Goal: Manage account settings

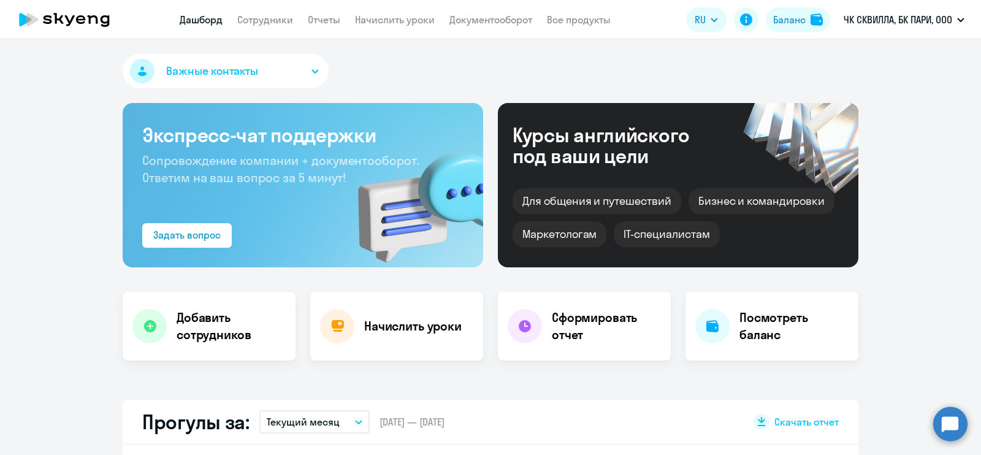
click at [269, 21] on link "Сотрудники" at bounding box center [265, 19] width 56 height 12
select select "30"
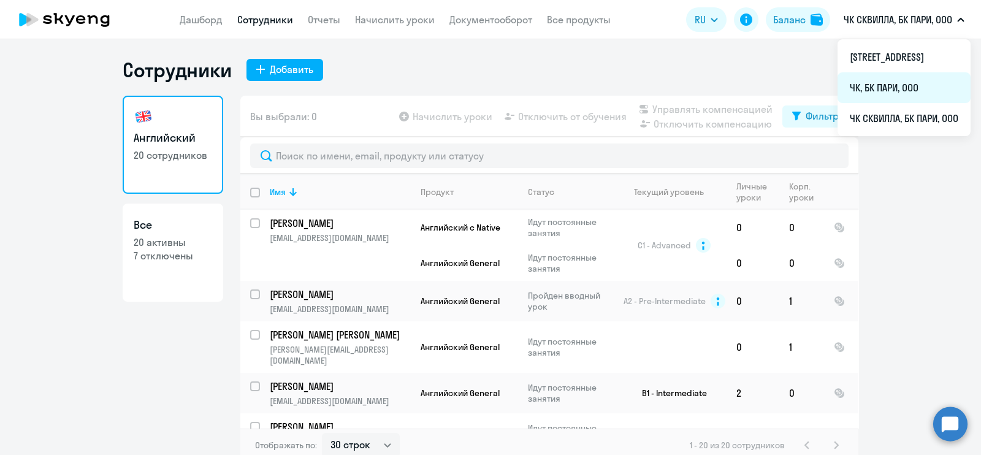
click at [838, 90] on li "ЧК, БК ПАРИ, ООО" at bounding box center [904, 87] width 133 height 31
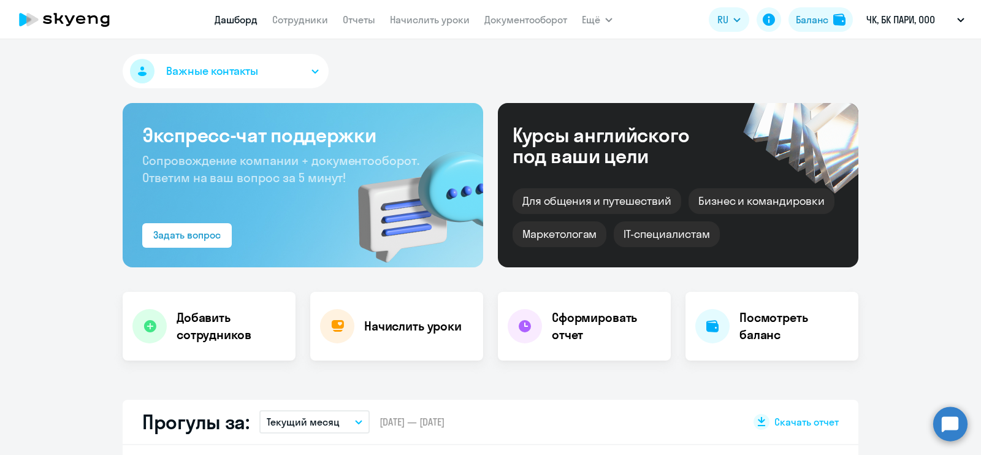
click at [652, 80] on div "Важные контакты" at bounding box center [491, 73] width 736 height 39
click at [280, 15] on link "Сотрудники" at bounding box center [300, 19] width 56 height 12
select select "30"
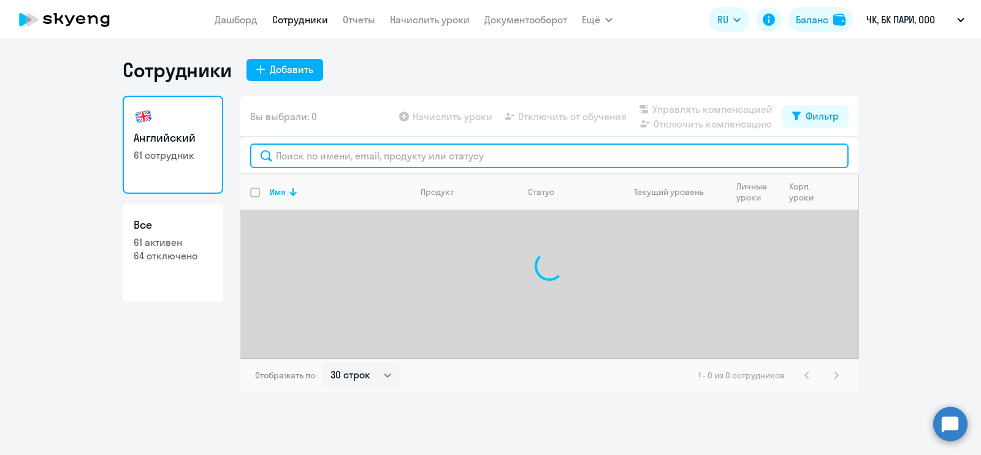
click at [316, 165] on input "text" at bounding box center [549, 156] width 599 height 25
type input "ермак"
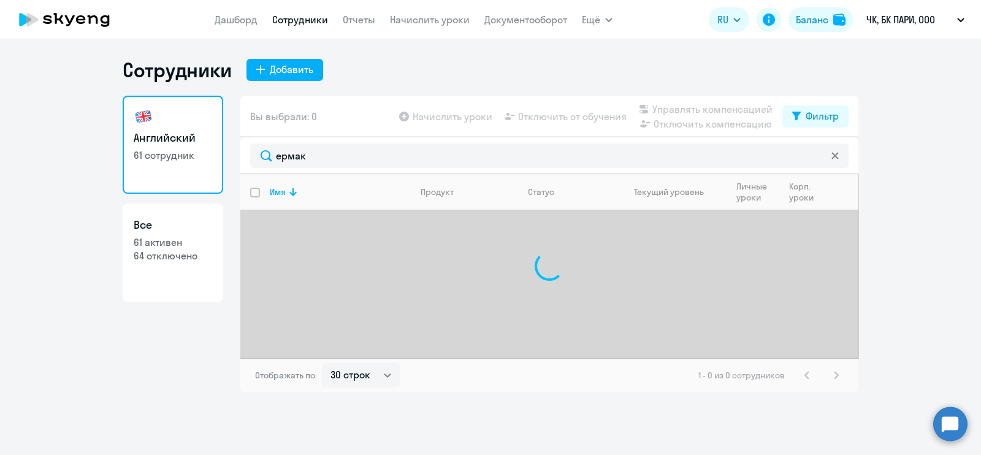
click at [85, 394] on div "Сотрудники Добавить Английский 61 сотрудник Все 61 активен 64 отключено Вы выбр…" at bounding box center [490, 247] width 981 height 416
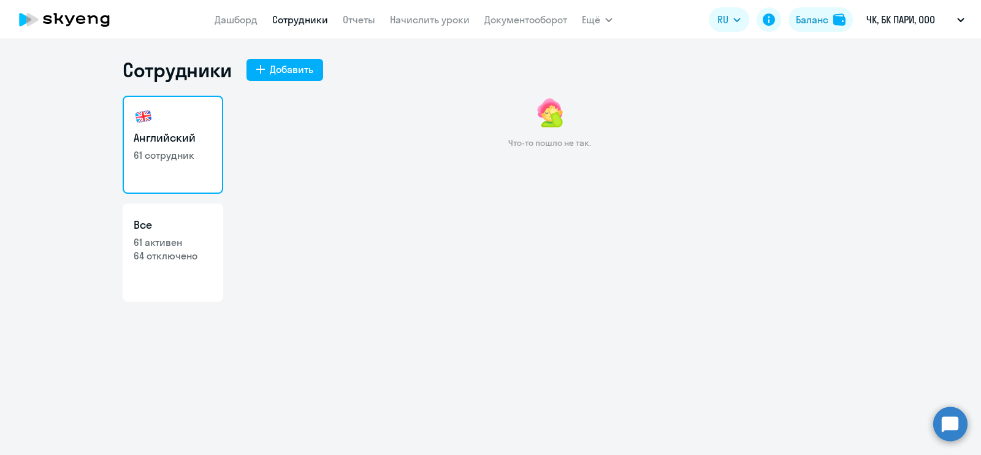
click at [277, 15] on link "Сотрудники" at bounding box center [300, 19] width 56 height 12
click at [278, 21] on link "Сотрудники" at bounding box center [300, 19] width 56 height 12
drag, startPoint x: 277, startPoint y: 21, endPoint x: 279, endPoint y: 13, distance: 7.6
click at [278, 18] on link "Сотрудники" at bounding box center [300, 19] width 56 height 12
click at [279, 13] on link "Сотрудники" at bounding box center [300, 19] width 56 height 12
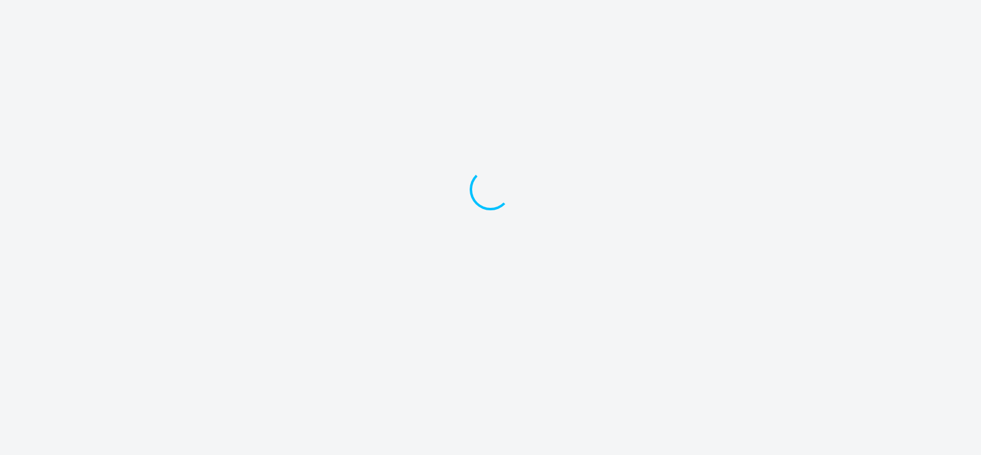
select select "30"
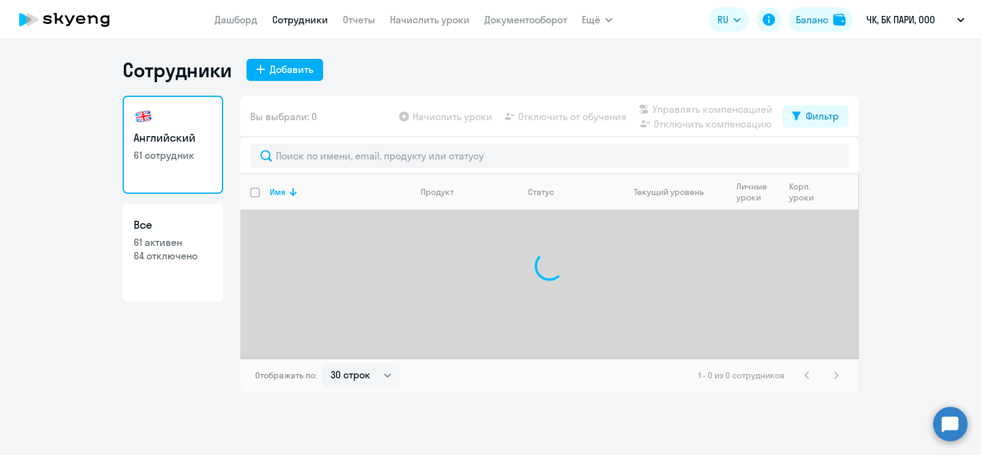
click at [376, 112] on div "Вы выбрали: 0 Начислить уроки Отключить от обучения Управлять компенсацией Откл…" at bounding box center [549, 117] width 618 height 42
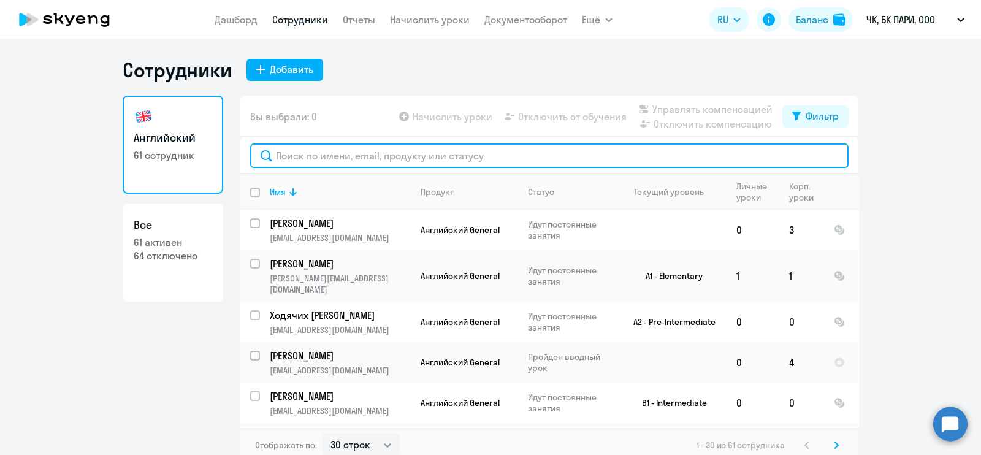
click at [354, 160] on input "text" at bounding box center [549, 156] width 599 height 25
type input "ер"
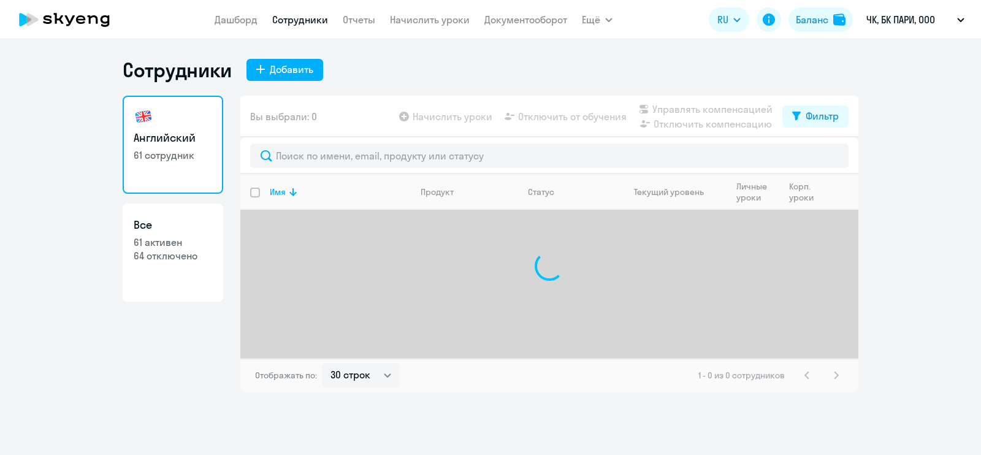
select select "30"
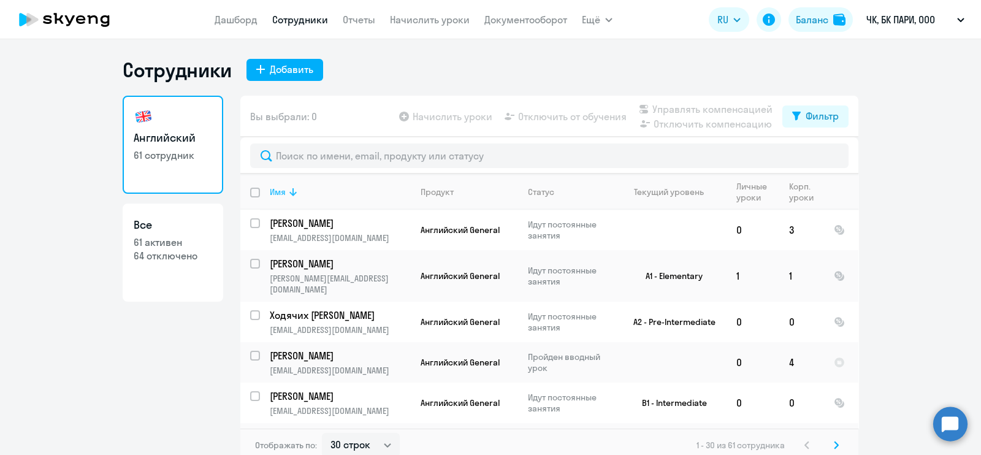
click at [286, 193] on icon at bounding box center [293, 192] width 15 height 15
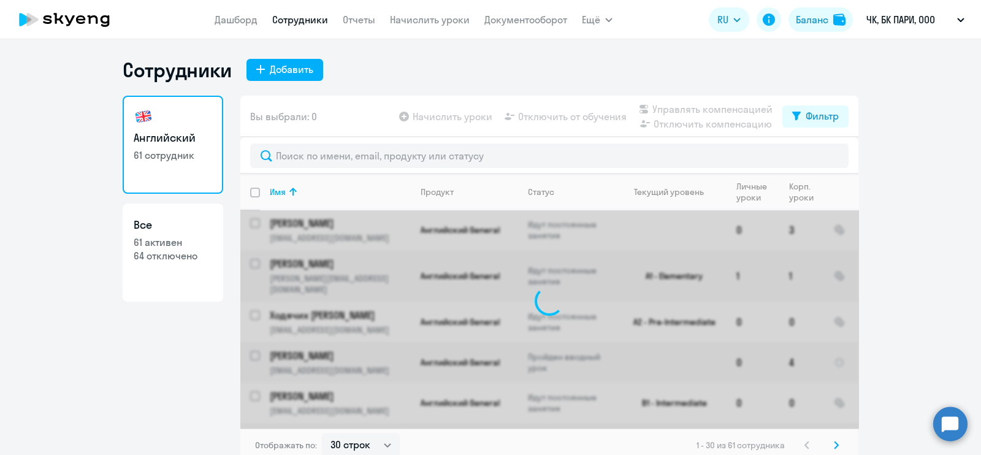
click at [884, 197] on ng-component "Сотрудники Добавить Английский 61 сотрудник Все 61 активен 64 отключено Вы выбр…" at bounding box center [490, 260] width 981 height 405
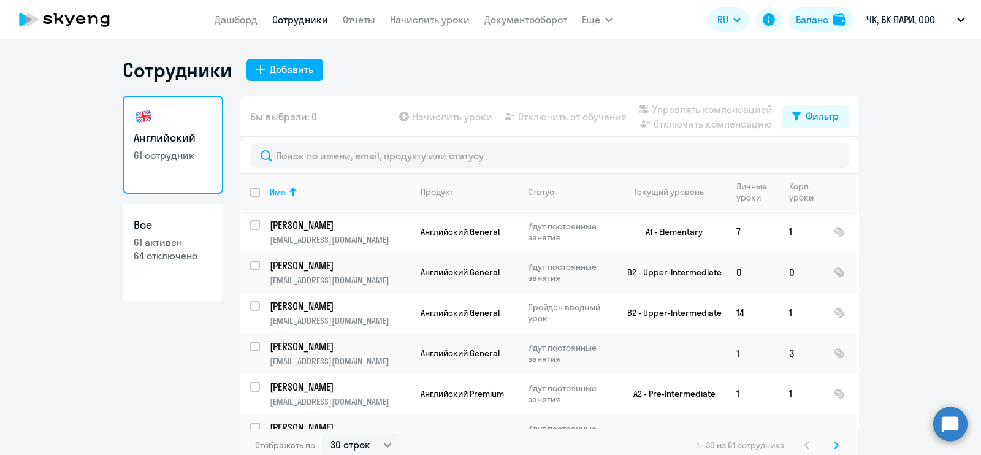
scroll to position [920, 0]
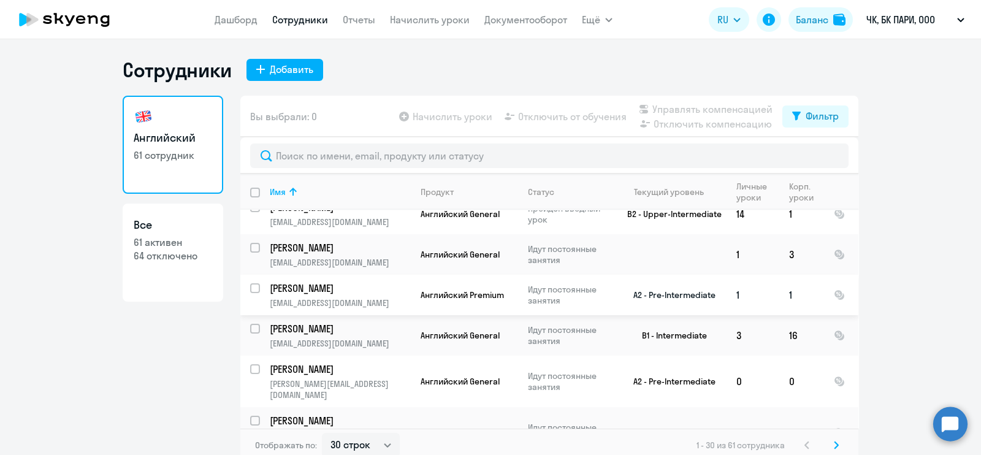
click at [250, 283] on input "select row 14999477" at bounding box center [262, 295] width 25 height 25
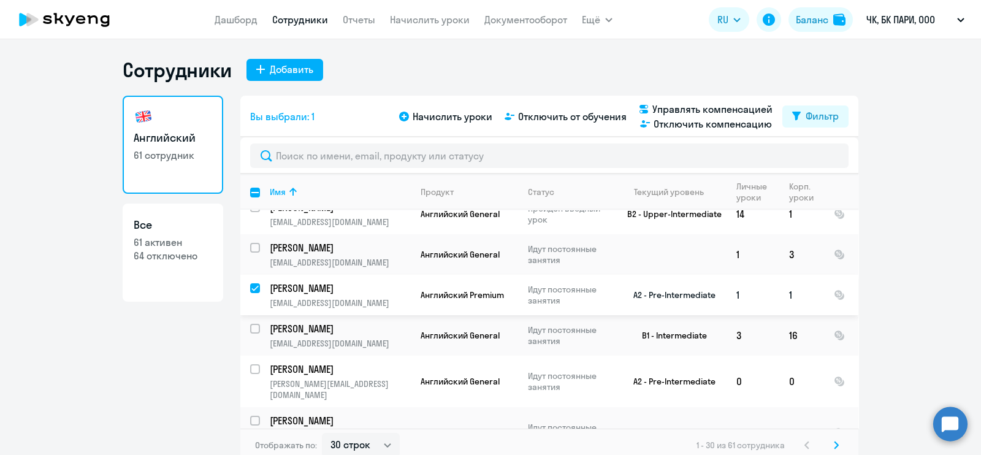
click at [252, 283] on input "deselect row 14999477" at bounding box center [262, 295] width 25 height 25
checkbox input "false"
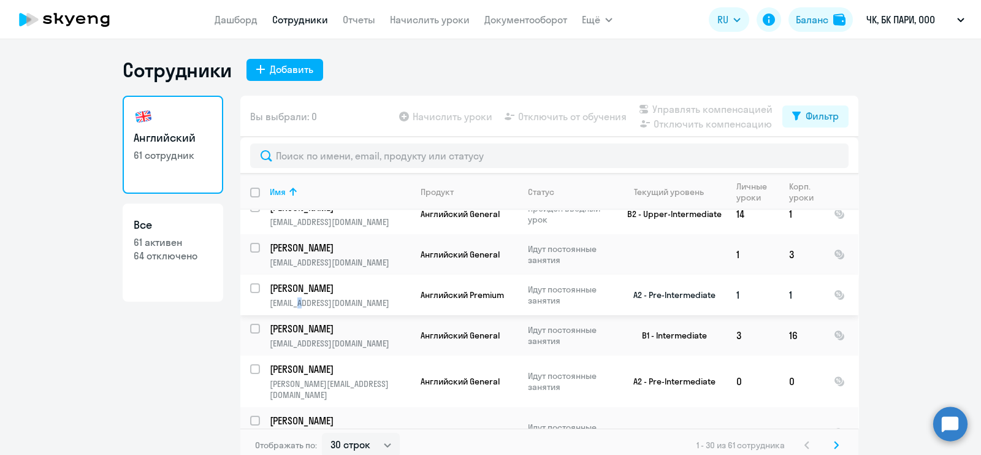
click at [297, 297] on p "mariyayermak93@gmail.com" at bounding box center [340, 302] width 140 height 11
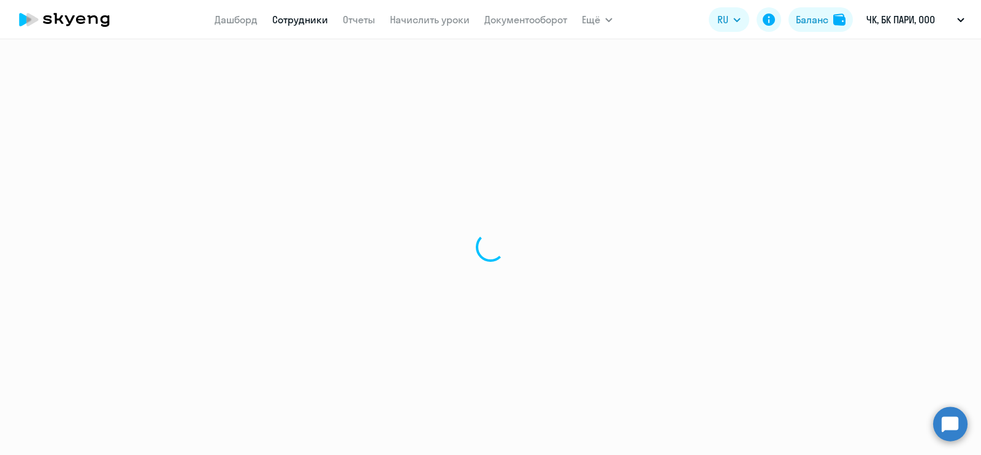
select select "english"
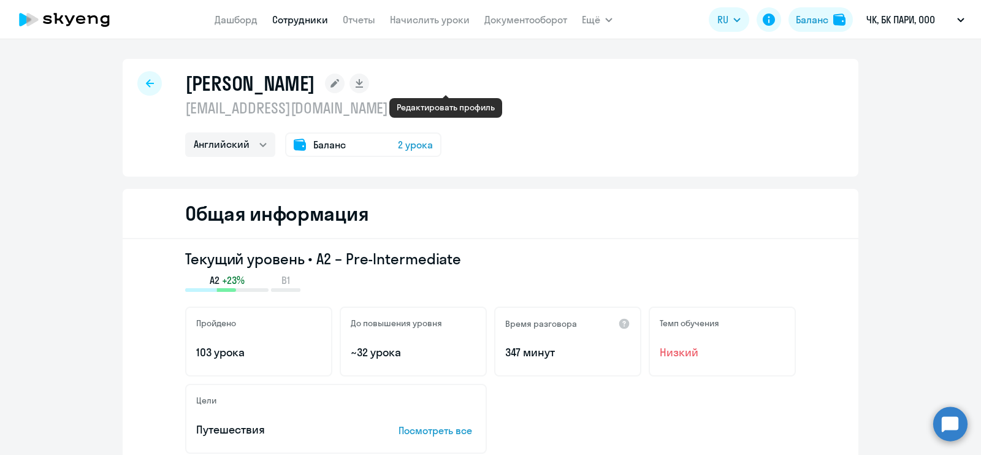
click at [339, 85] on icon at bounding box center [335, 83] width 9 height 9
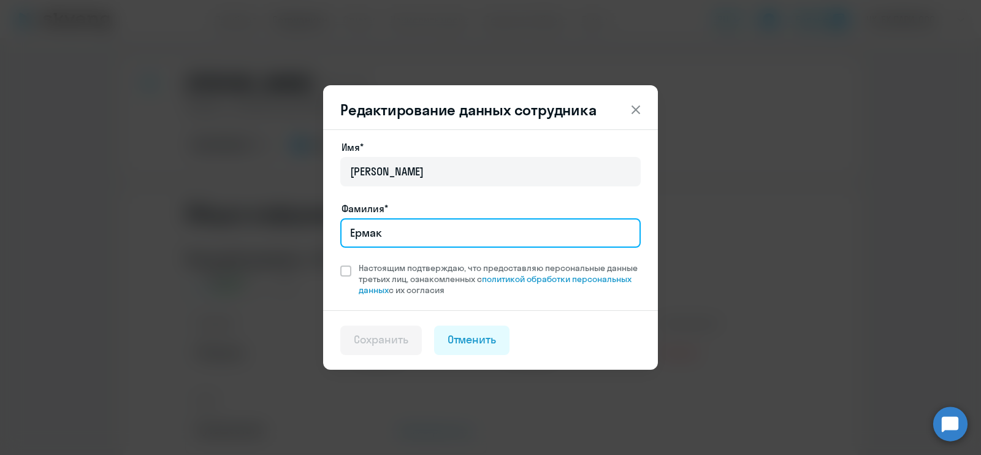
drag, startPoint x: 400, startPoint y: 220, endPoint x: 340, endPoint y: 228, distance: 60.0
click at [345, 228] on input "Ермак" at bounding box center [490, 232] width 300 height 29
drag, startPoint x: 353, startPoint y: 238, endPoint x: 457, endPoint y: 232, distance: 104.4
click at [457, 232] on input "Романова" at bounding box center [490, 232] width 300 height 29
click at [416, 232] on input "Романова" at bounding box center [490, 232] width 300 height 29
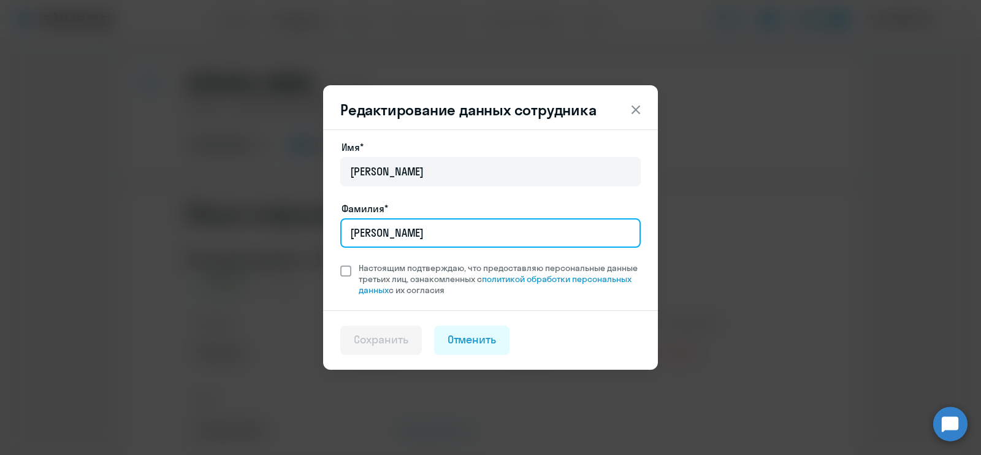
type input "Романова"
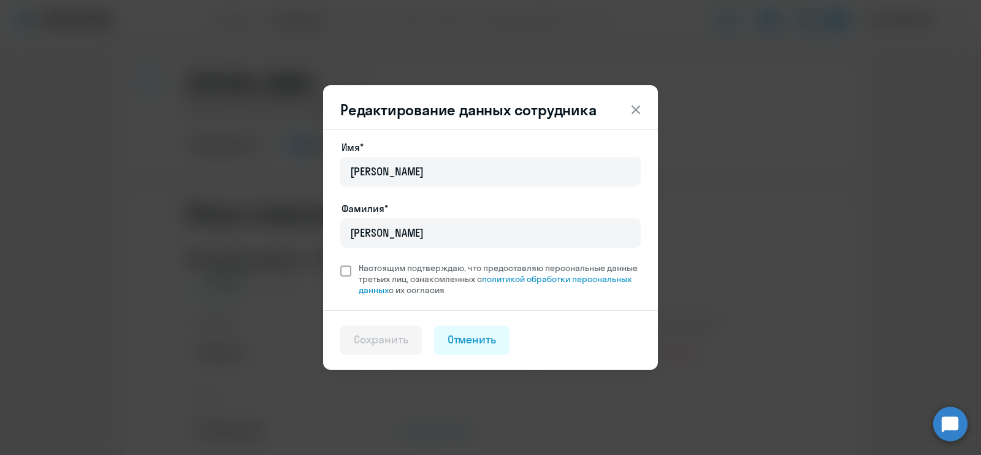
click at [343, 268] on span at bounding box center [345, 271] width 11 height 11
click at [340, 262] on input "Настоящим подтверждаю, что предоставляю персональные данные третьих лиц, ознако…" at bounding box center [340, 262] width 1 height 1
checkbox input "true"
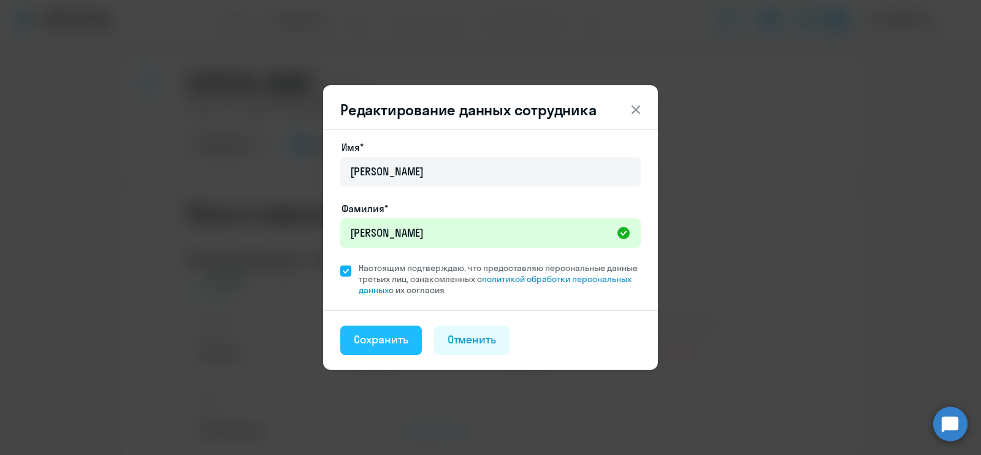
click at [366, 341] on div "Сохранить" at bounding box center [381, 340] width 55 height 16
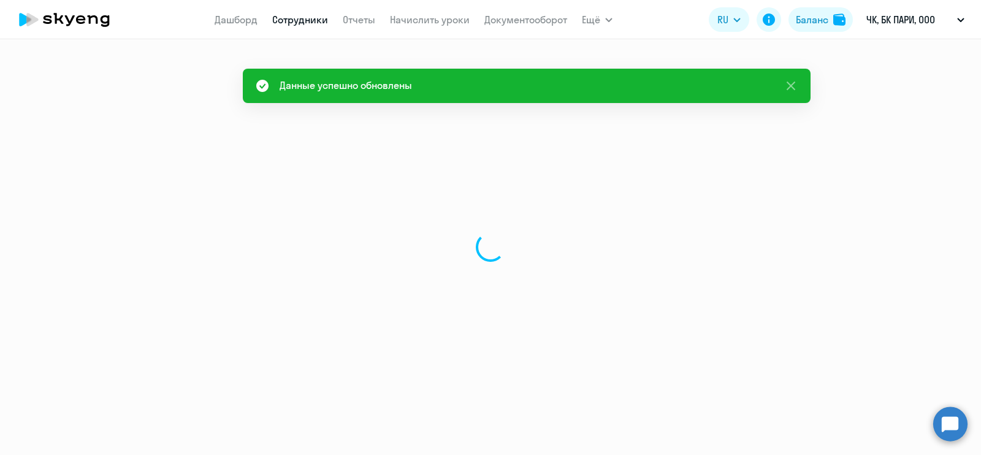
select select "english"
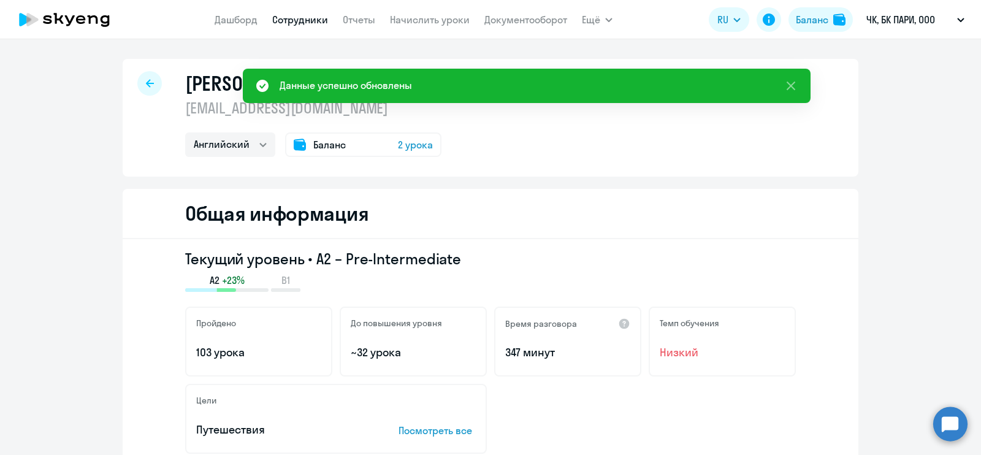
click at [535, 232] on div "Общая информация" at bounding box center [491, 214] width 736 height 50
click at [291, 21] on link "Сотрудники" at bounding box center [300, 19] width 56 height 12
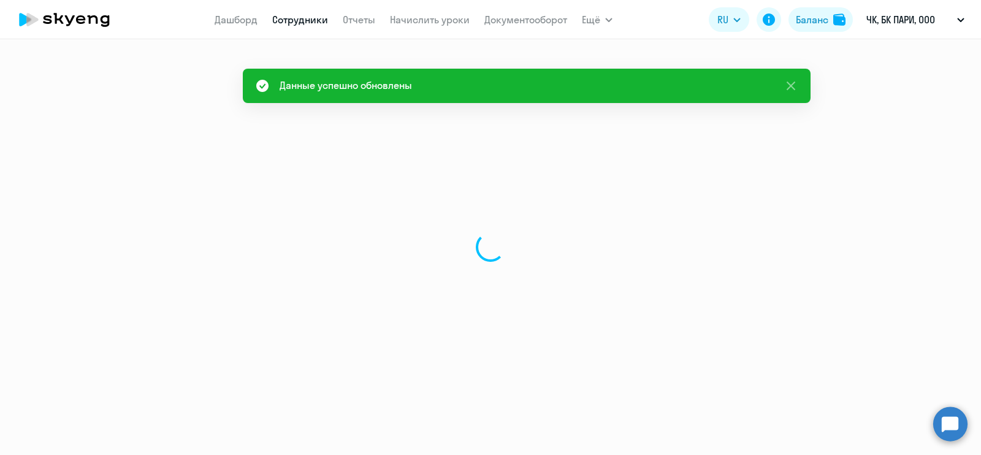
select select "30"
